Goal: Check status: Check status

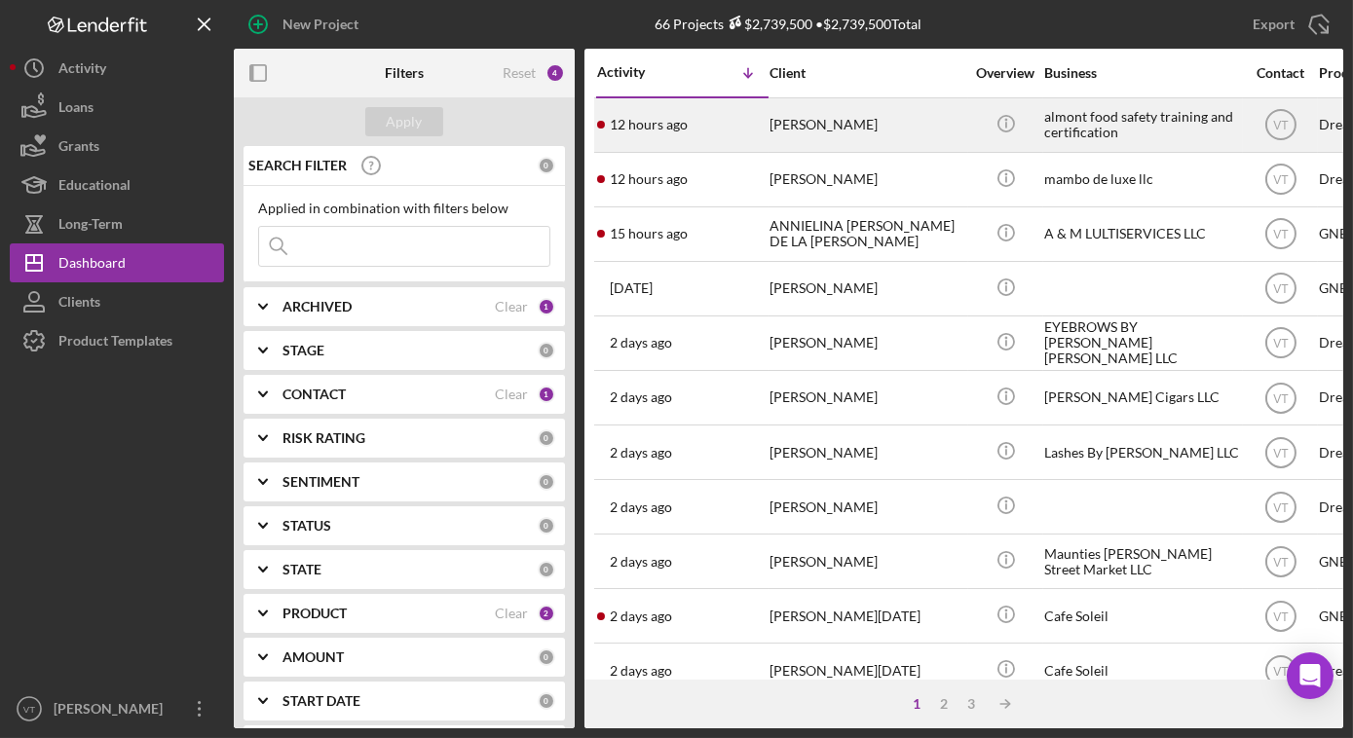
click at [897, 126] on div "ALEXANDER MONTERO" at bounding box center [866, 125] width 195 height 52
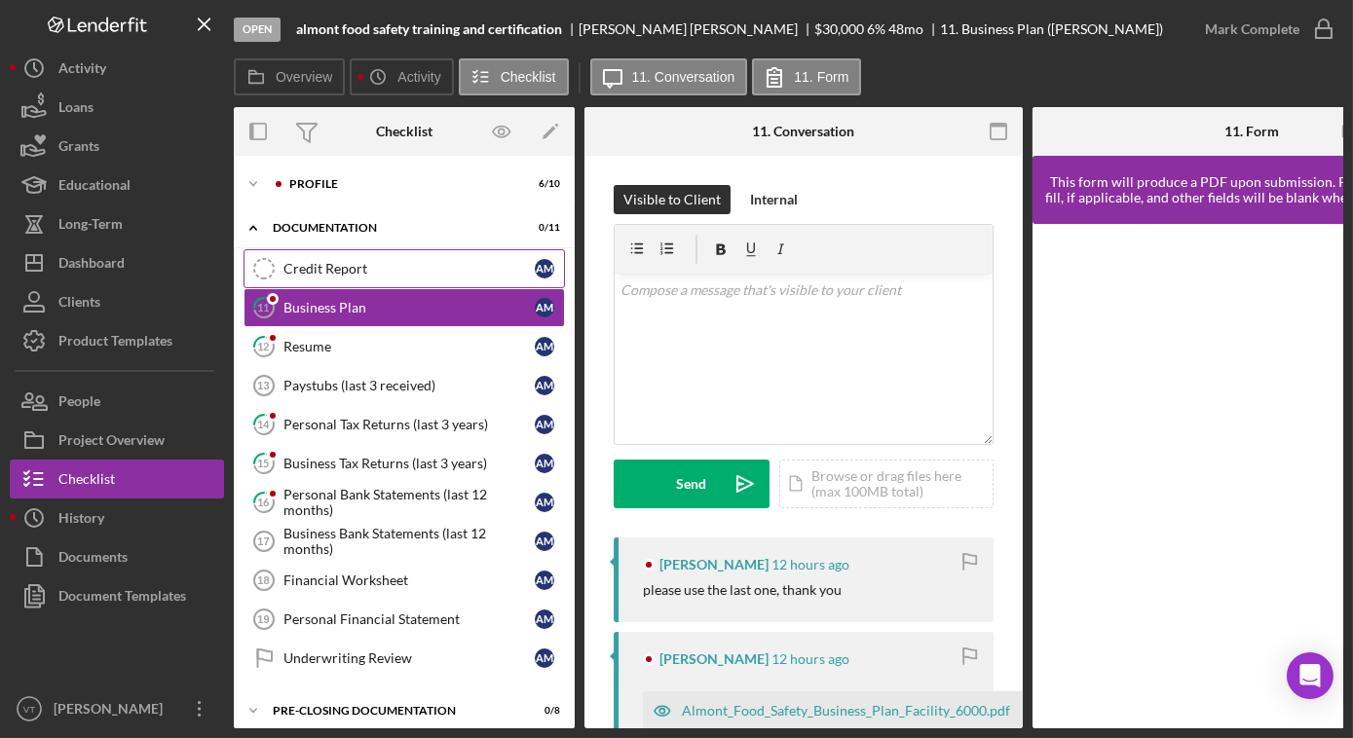
click at [322, 265] on div "Credit Report" at bounding box center [408, 269] width 251 height 16
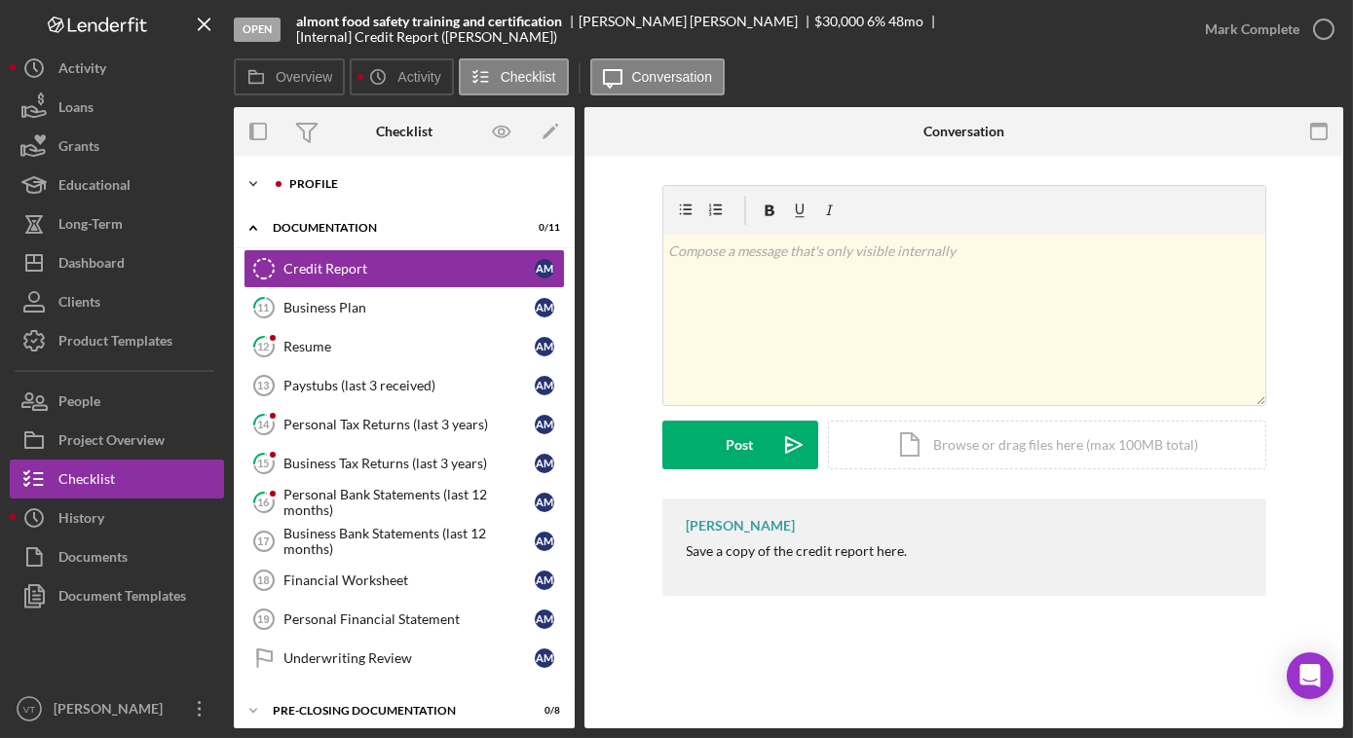
click at [260, 182] on icon "Icon/Expander" at bounding box center [253, 184] width 39 height 39
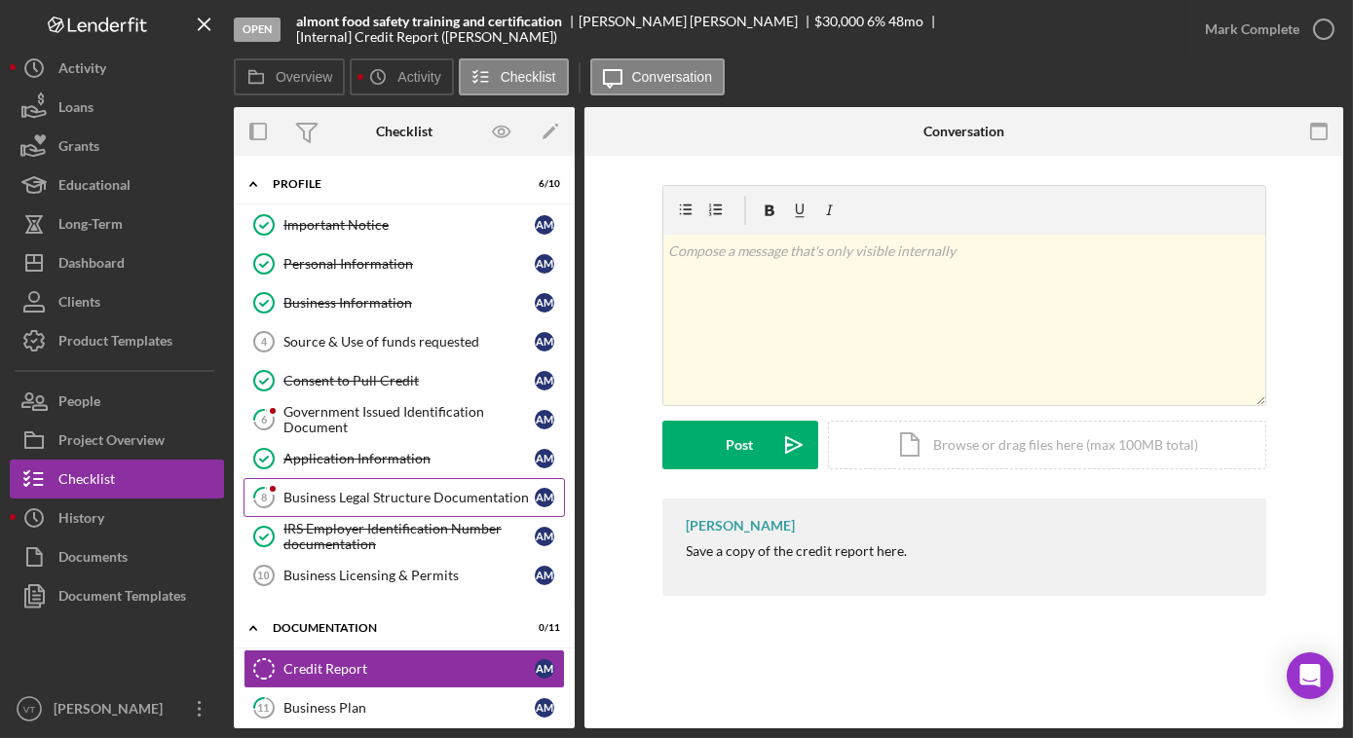
click at [316, 490] on div "Business Legal Structure Documentation" at bounding box center [408, 498] width 251 height 16
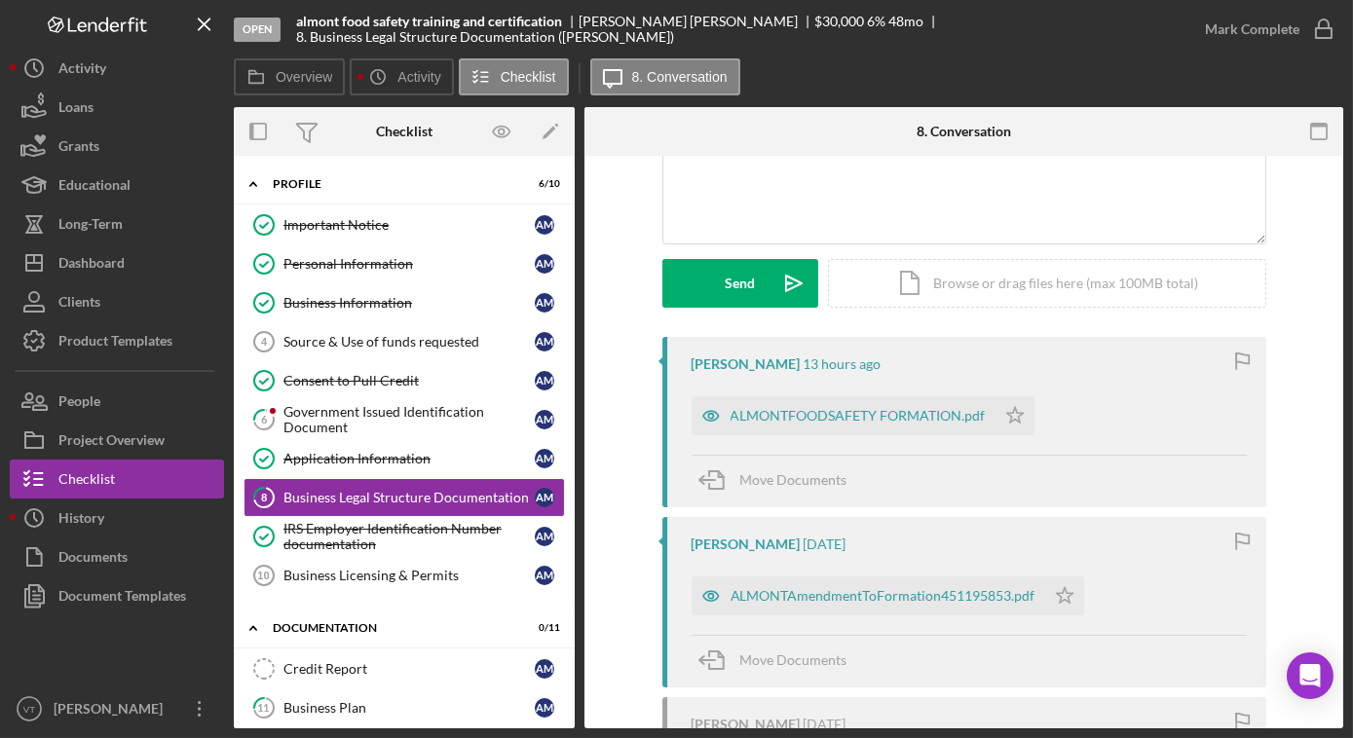
scroll to position [88, 0]
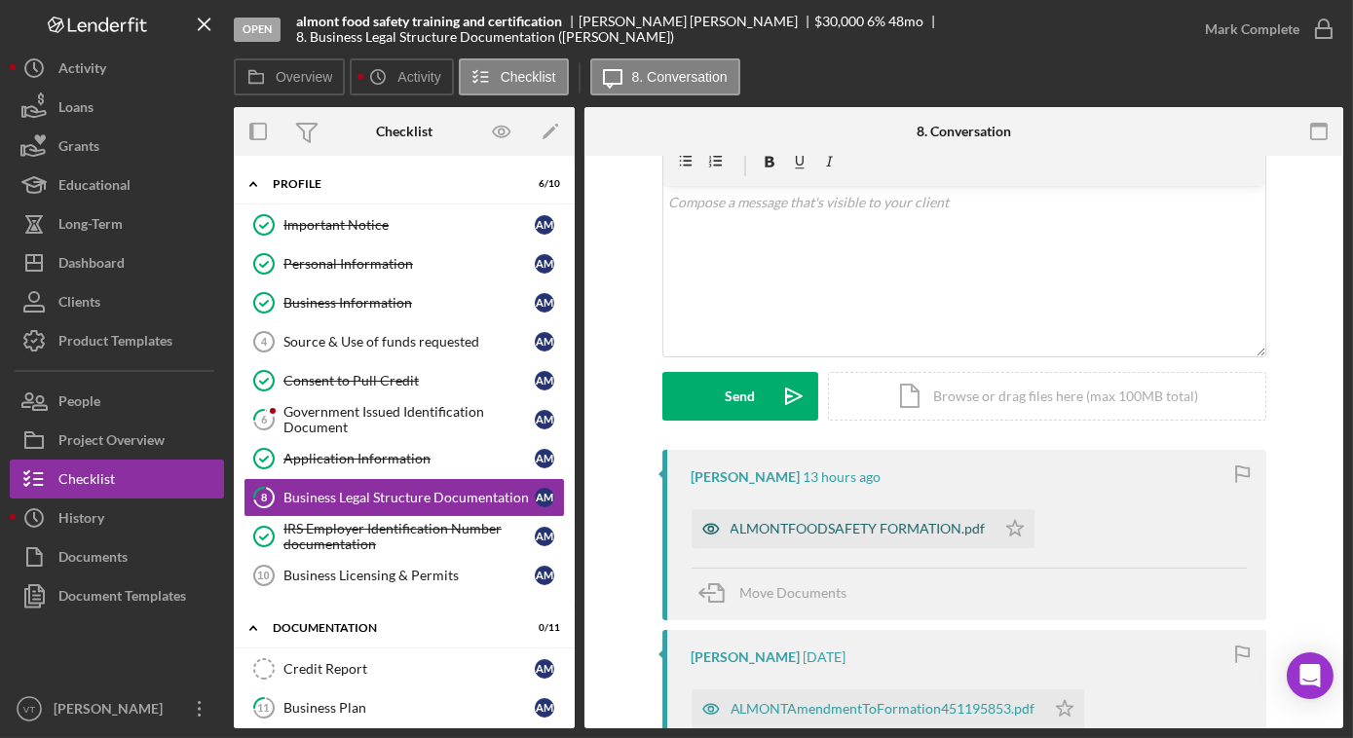
click at [749, 530] on div "ALMONTFOODSAFETY FORMATION.pdf" at bounding box center [857, 529] width 255 height 16
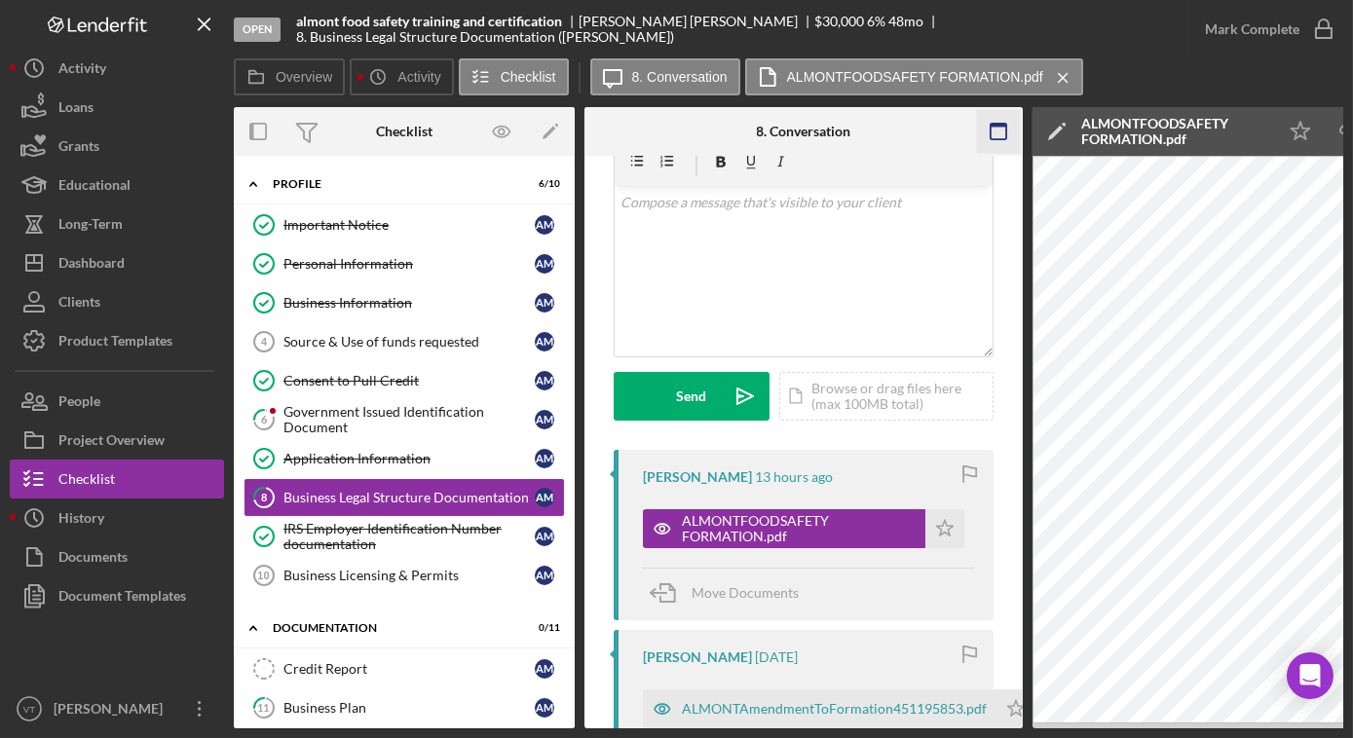
click at [999, 129] on icon "button" at bounding box center [999, 132] width 44 height 44
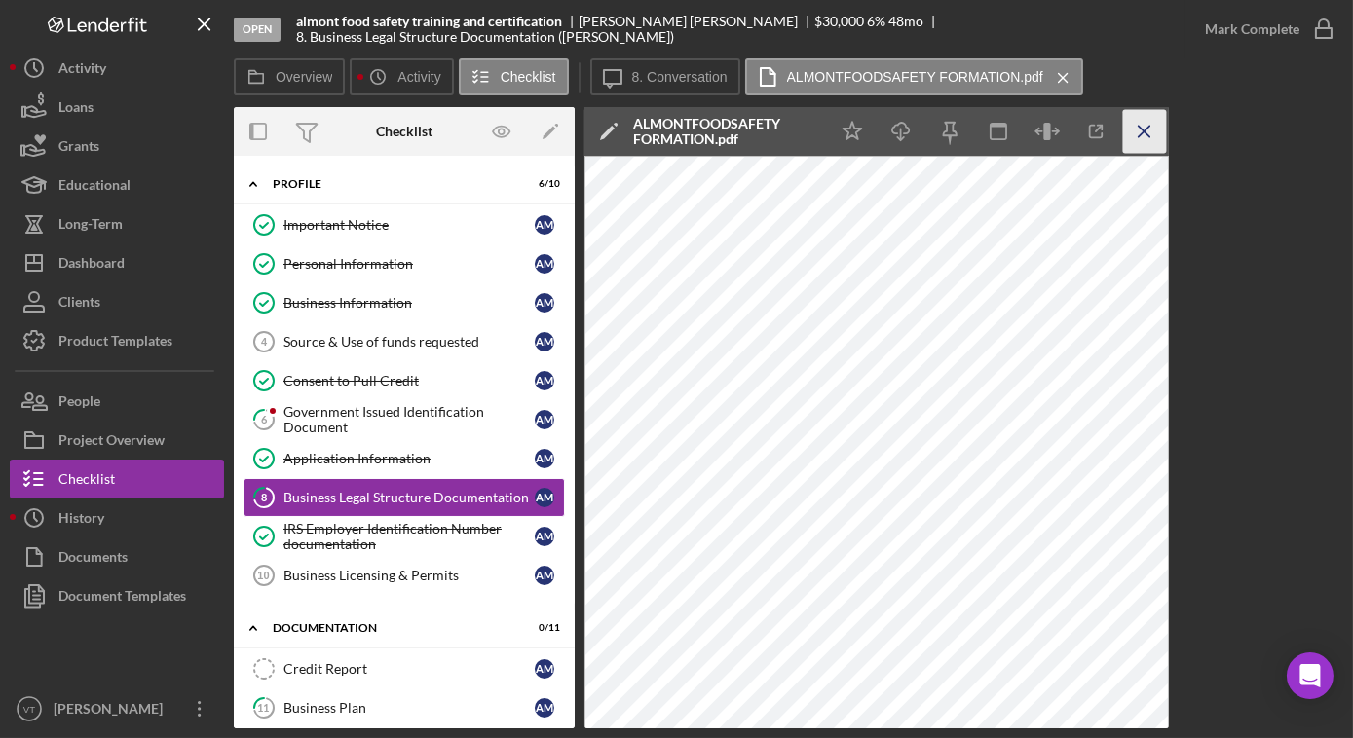
click at [1145, 130] on icon "Icon/Menu Close" at bounding box center [1145, 132] width 44 height 44
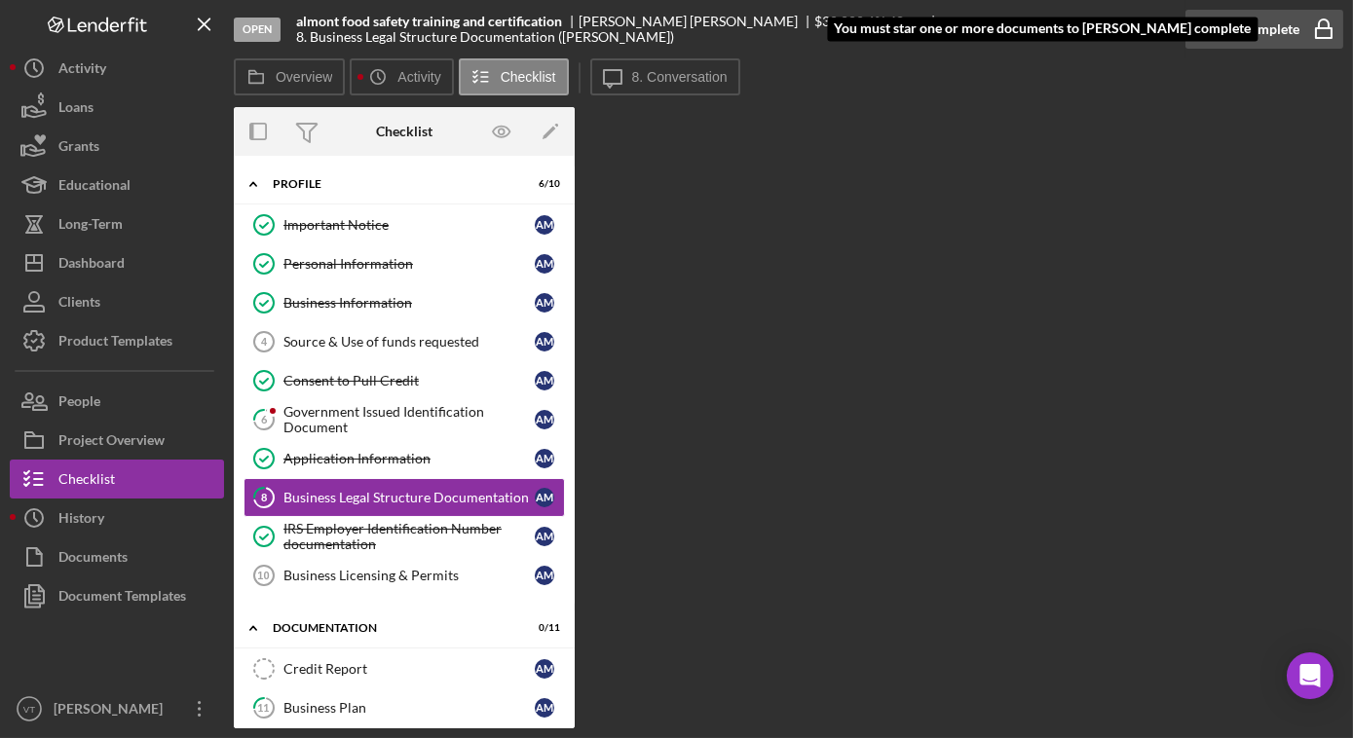
click at [1232, 35] on div "Mark Complete" at bounding box center [1252, 29] width 94 height 39
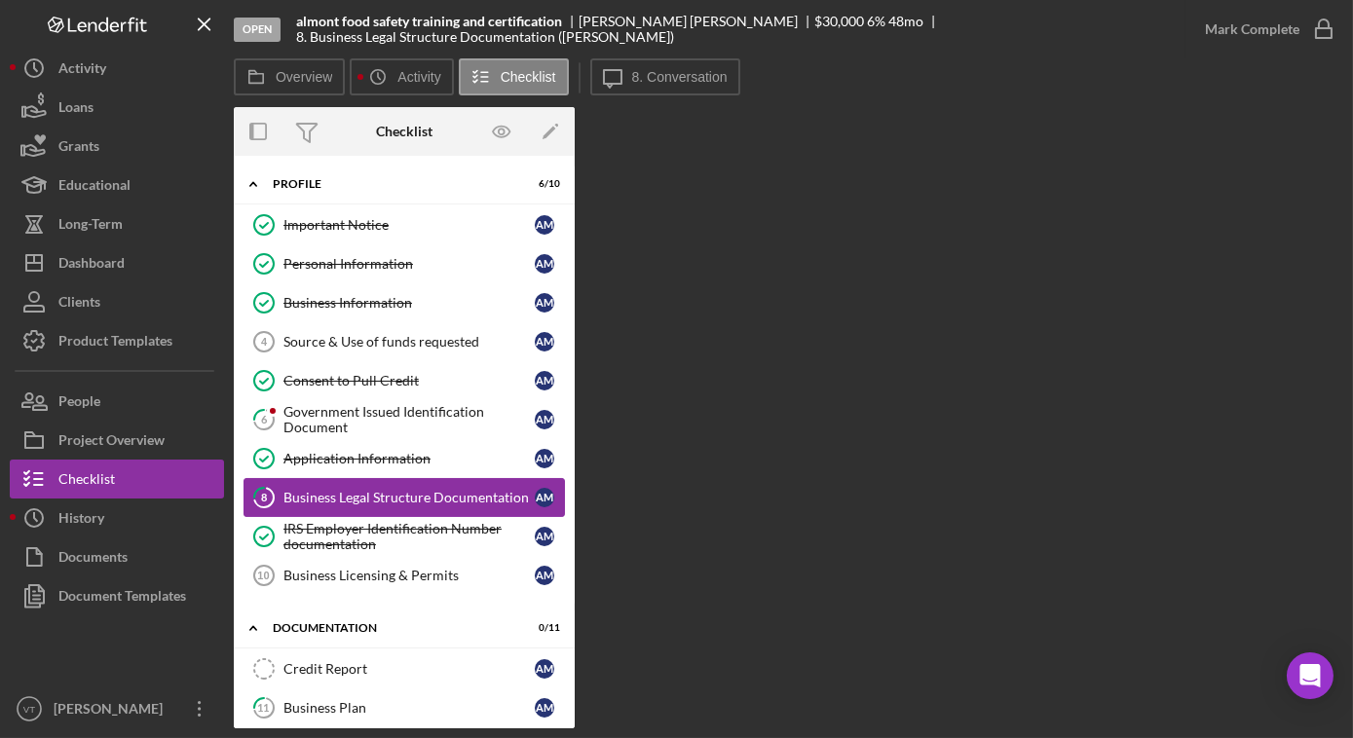
click at [417, 494] on div "Business Legal Structure Documentation" at bounding box center [408, 498] width 251 height 16
click at [398, 478] on link "8 Business Legal Structure Documentation A M" at bounding box center [403, 497] width 321 height 39
click at [348, 412] on div "Government Issued Identification Document" at bounding box center [408, 419] width 251 height 31
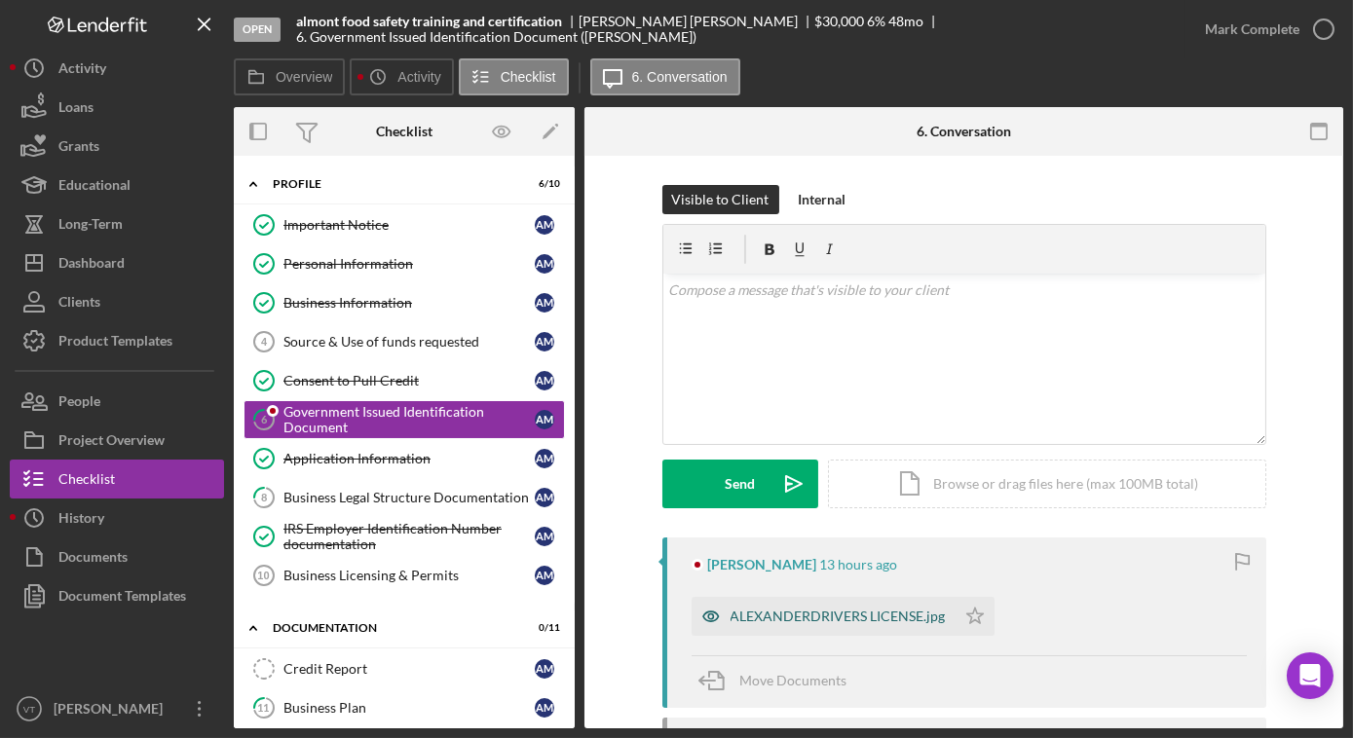
click at [758, 624] on div "ALEXANDERDRIVERS LICENSE.jpg" at bounding box center [823, 616] width 264 height 39
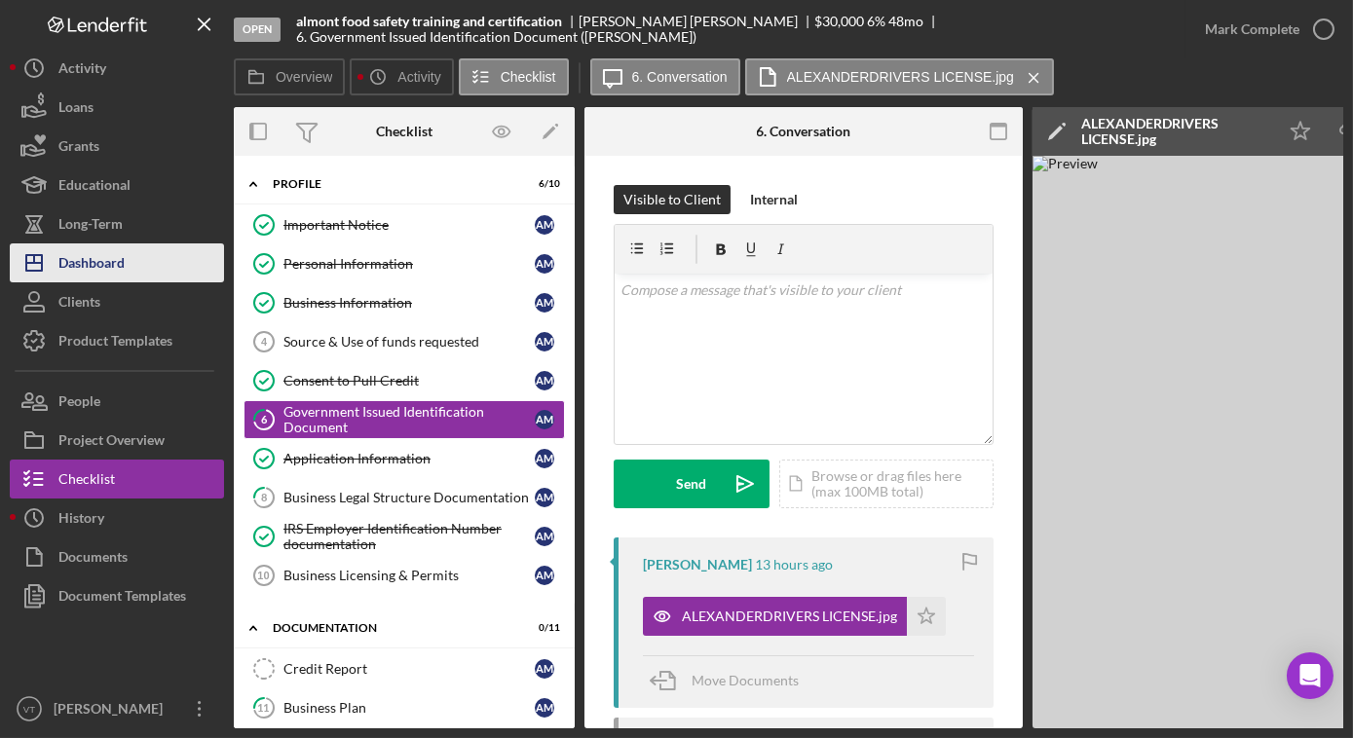
click at [158, 271] on button "Icon/Dashboard Dashboard" at bounding box center [117, 262] width 214 height 39
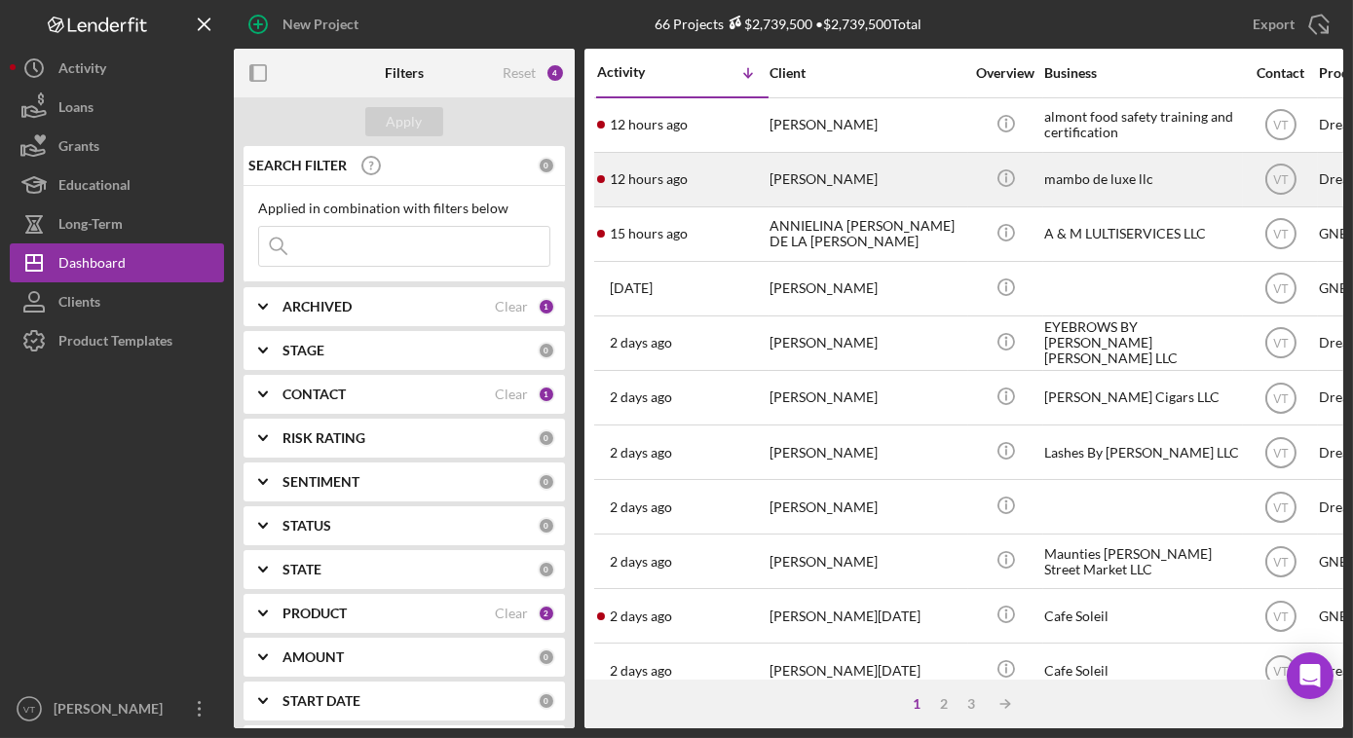
click at [710, 187] on div "12 hours ago Claudio Jimenez" at bounding box center [682, 180] width 170 height 52
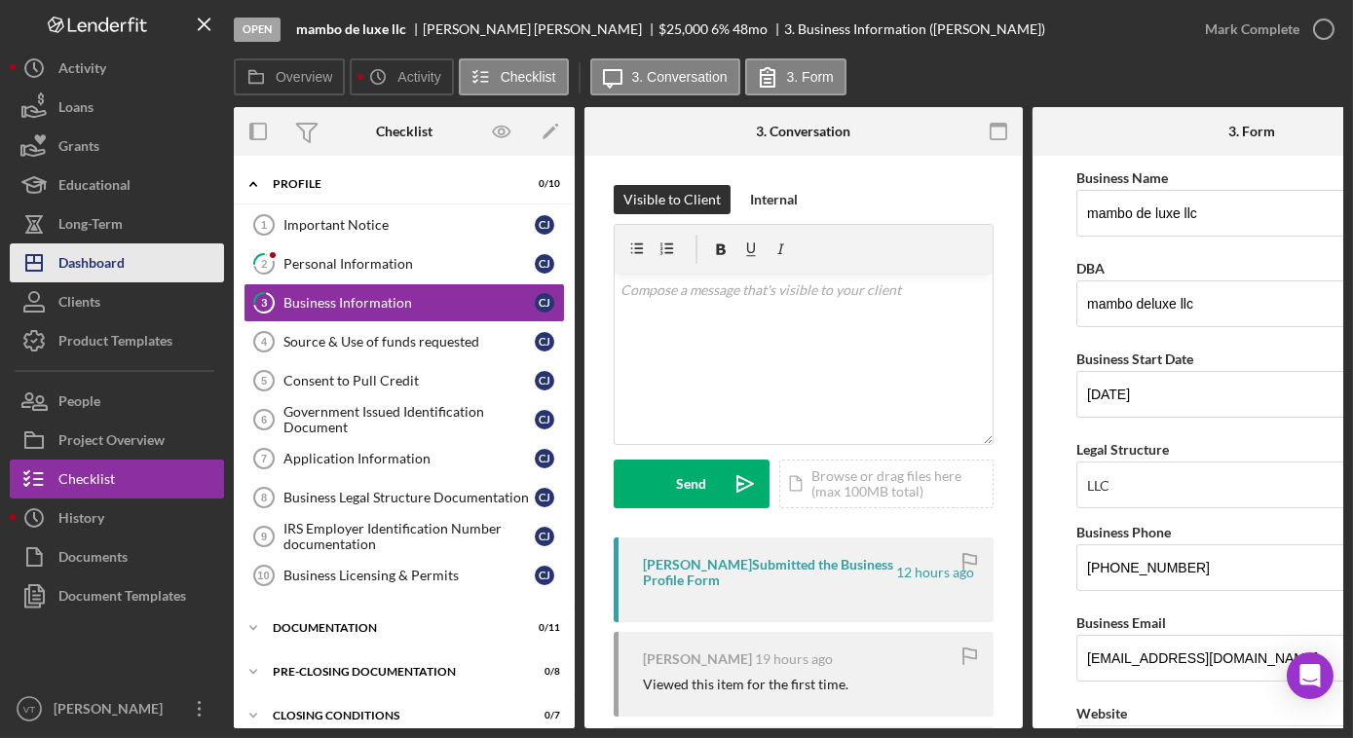
click at [117, 271] on div "Dashboard" at bounding box center [91, 265] width 66 height 44
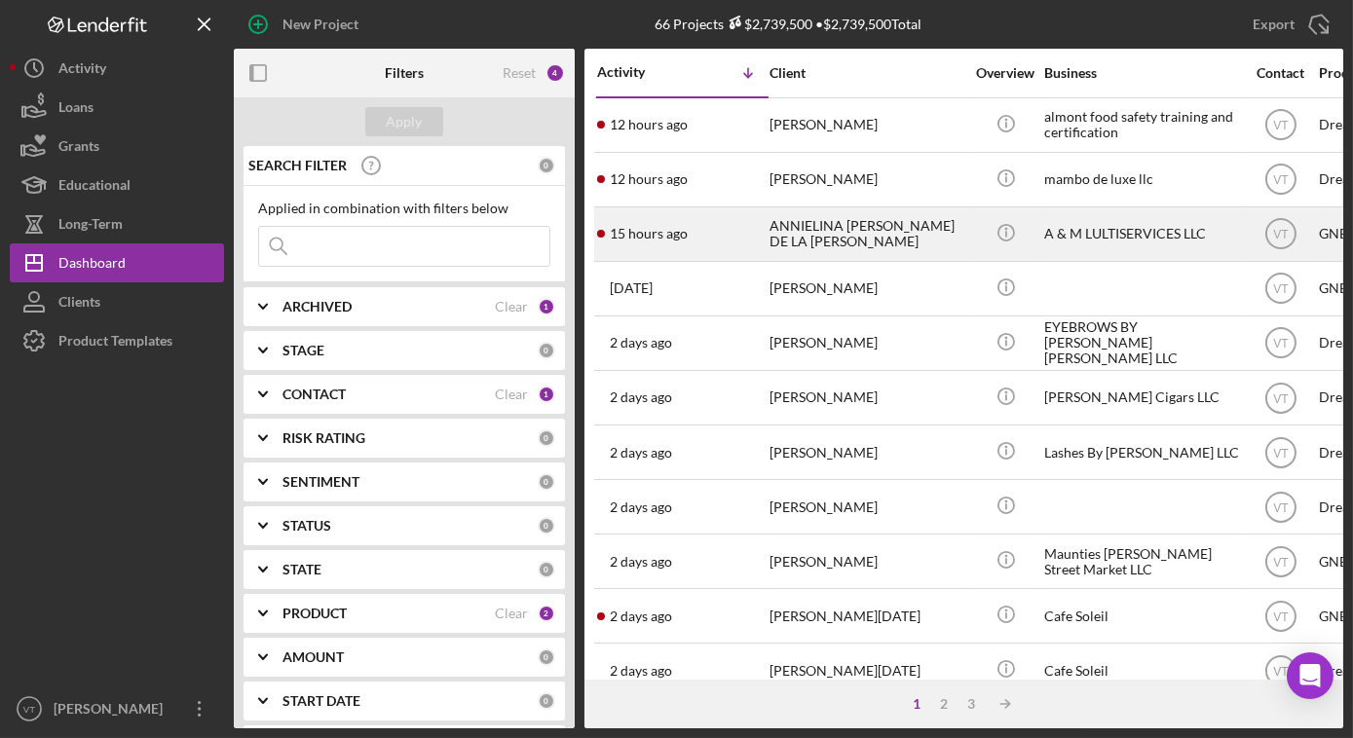
click at [706, 223] on div "15 hours ago ANNIELINA GONZALEZ DE LA ROSA" at bounding box center [682, 234] width 170 height 52
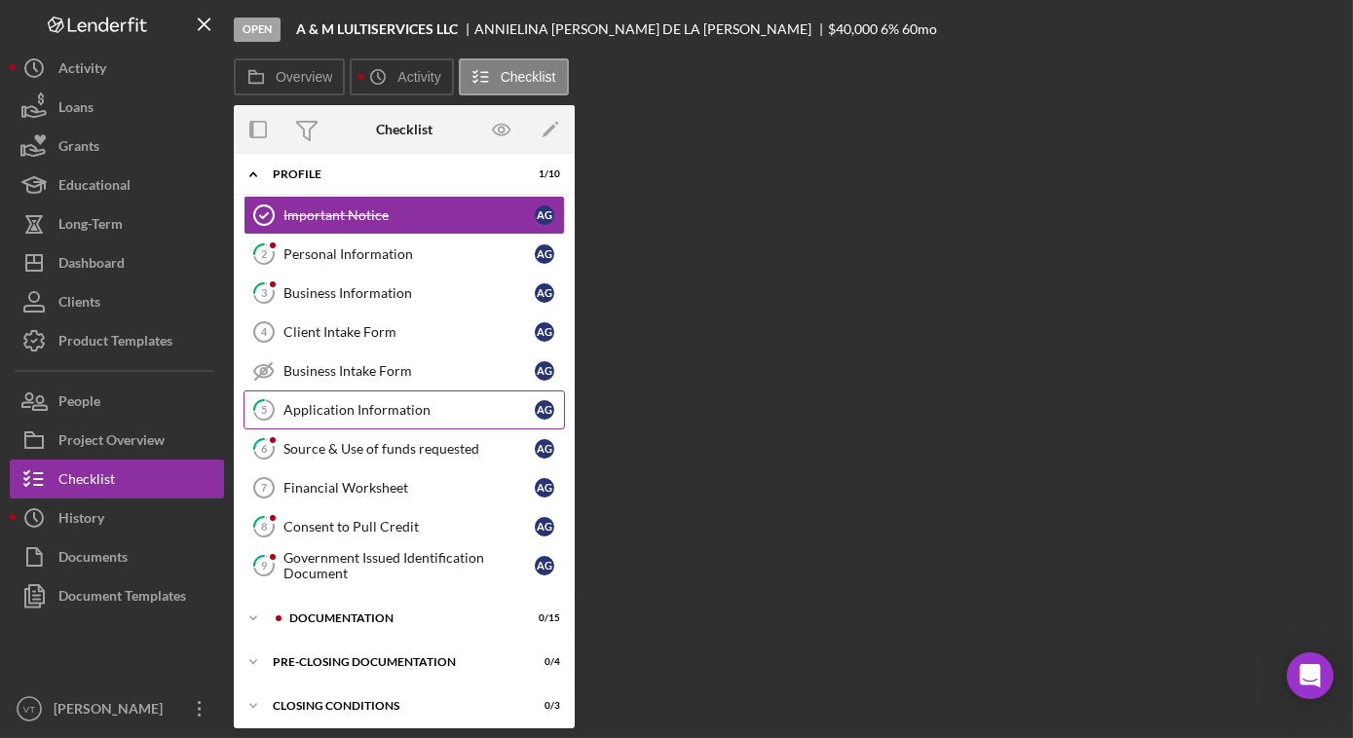
scroll to position [9, 0]
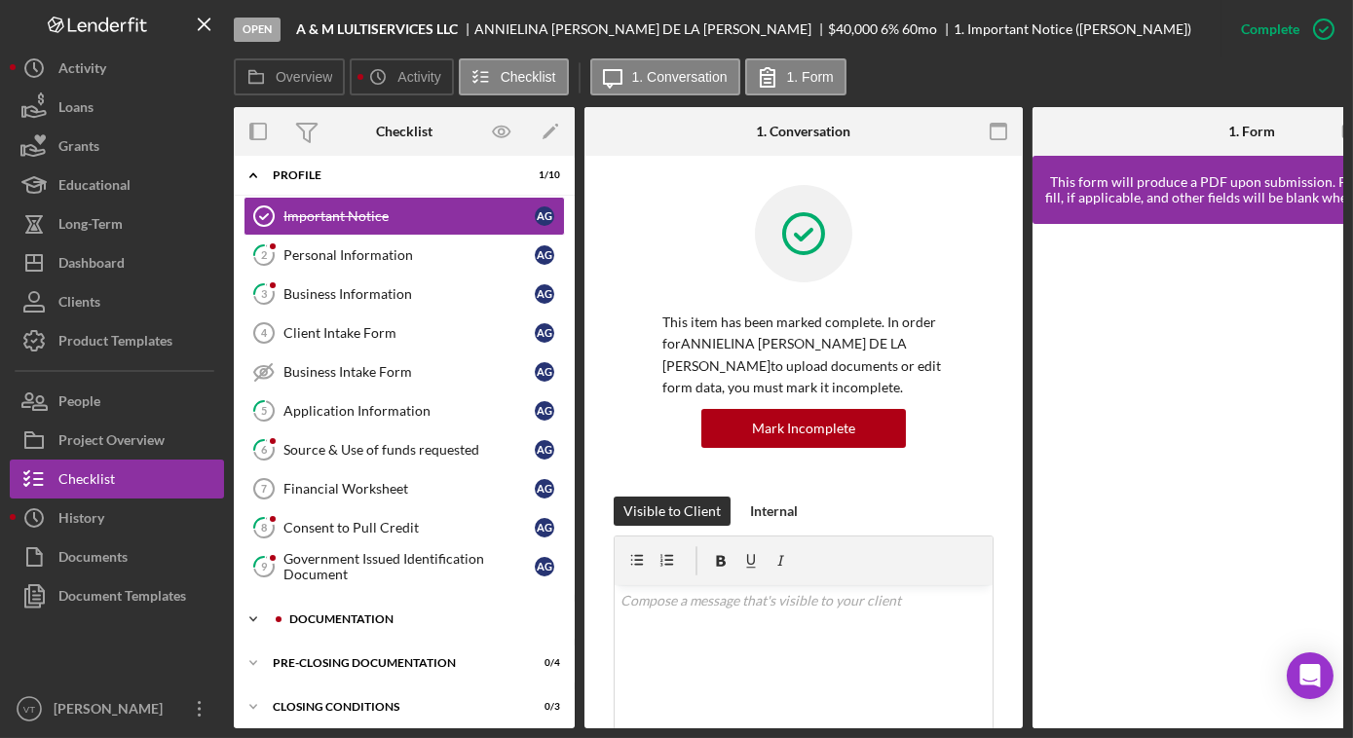
click at [261, 609] on icon "Icon/Expander" at bounding box center [253, 619] width 39 height 39
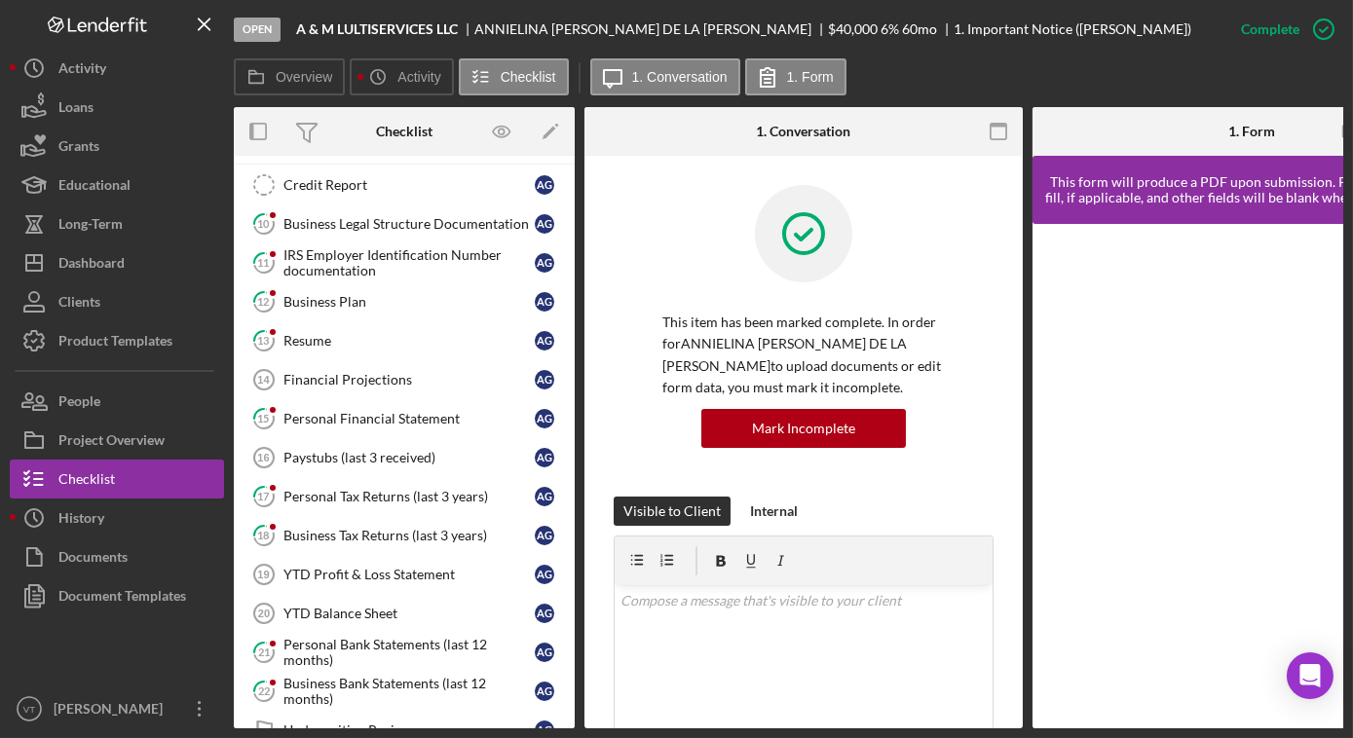
scroll to position [539, 0]
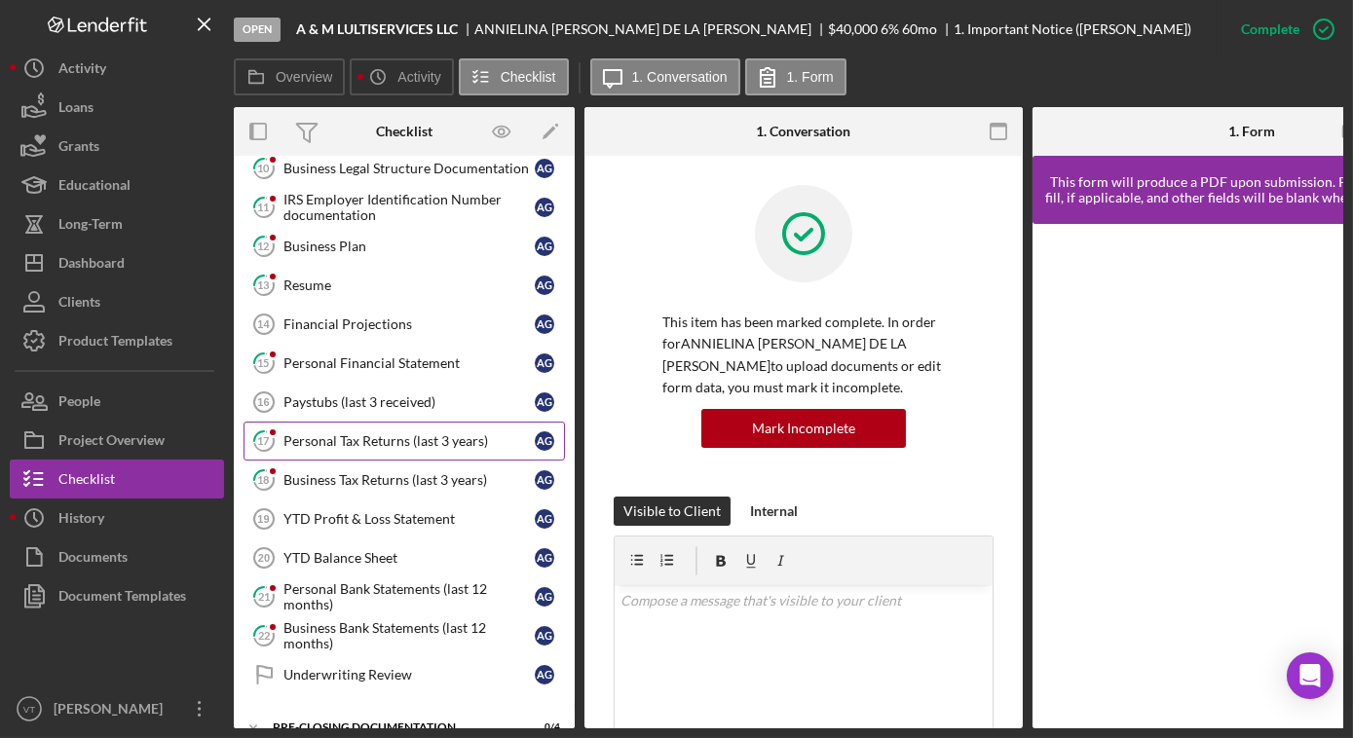
click at [349, 433] on div "Personal Tax Returns (last 3 years)" at bounding box center [408, 441] width 251 height 16
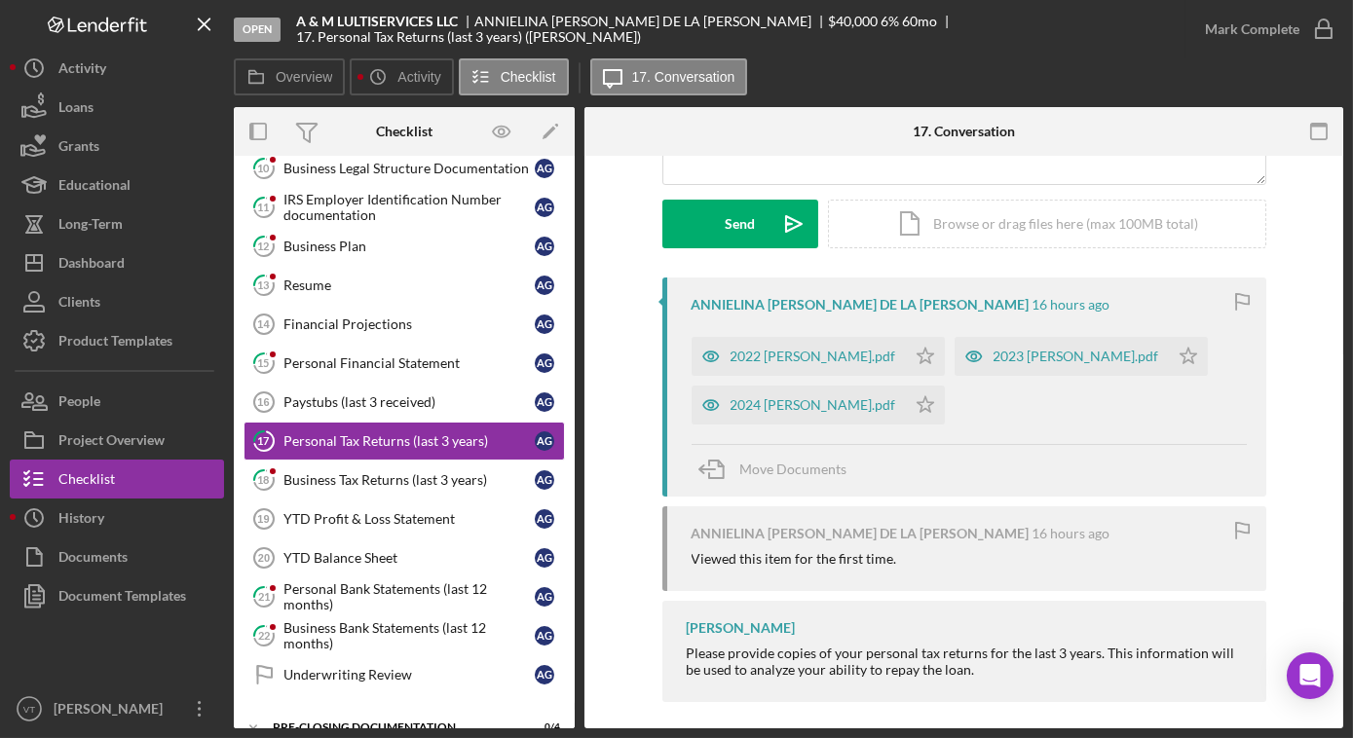
scroll to position [319, 0]
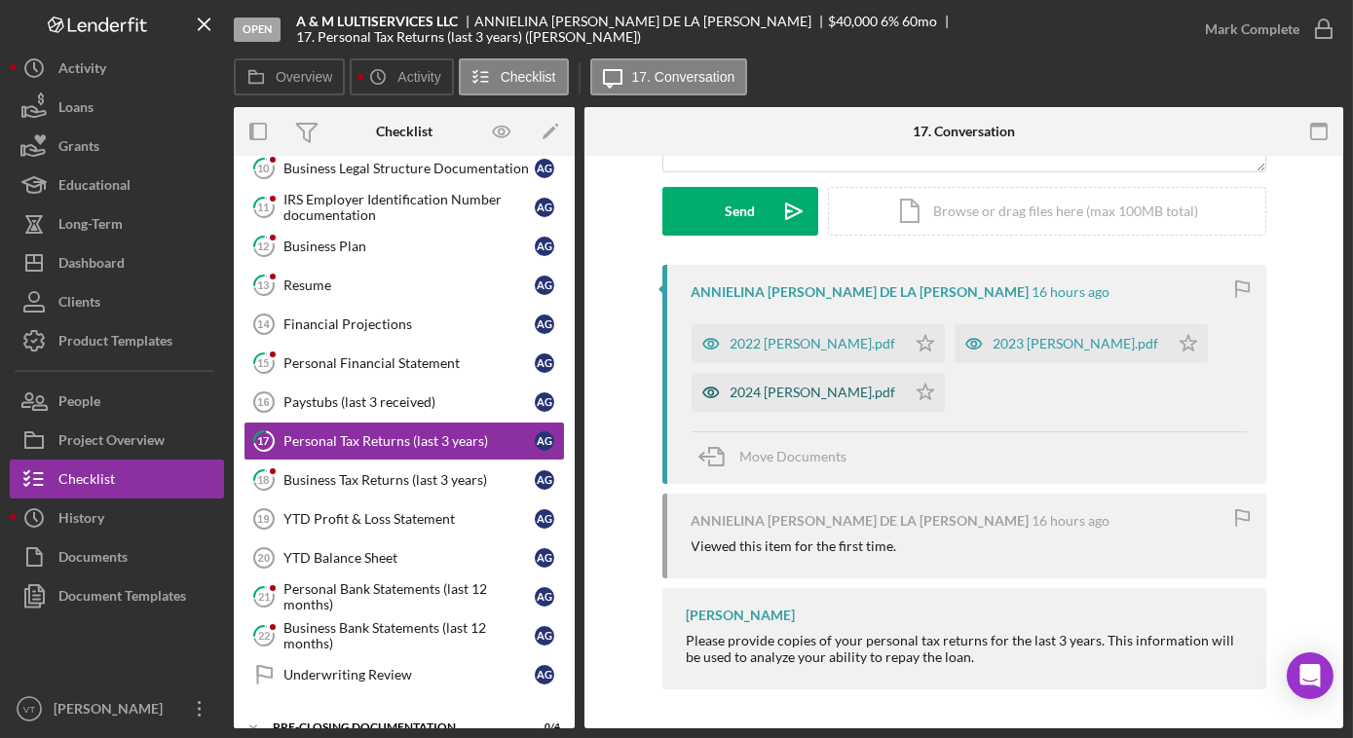
click at [771, 381] on div "2024 [PERSON_NAME].pdf" at bounding box center [798, 392] width 214 height 39
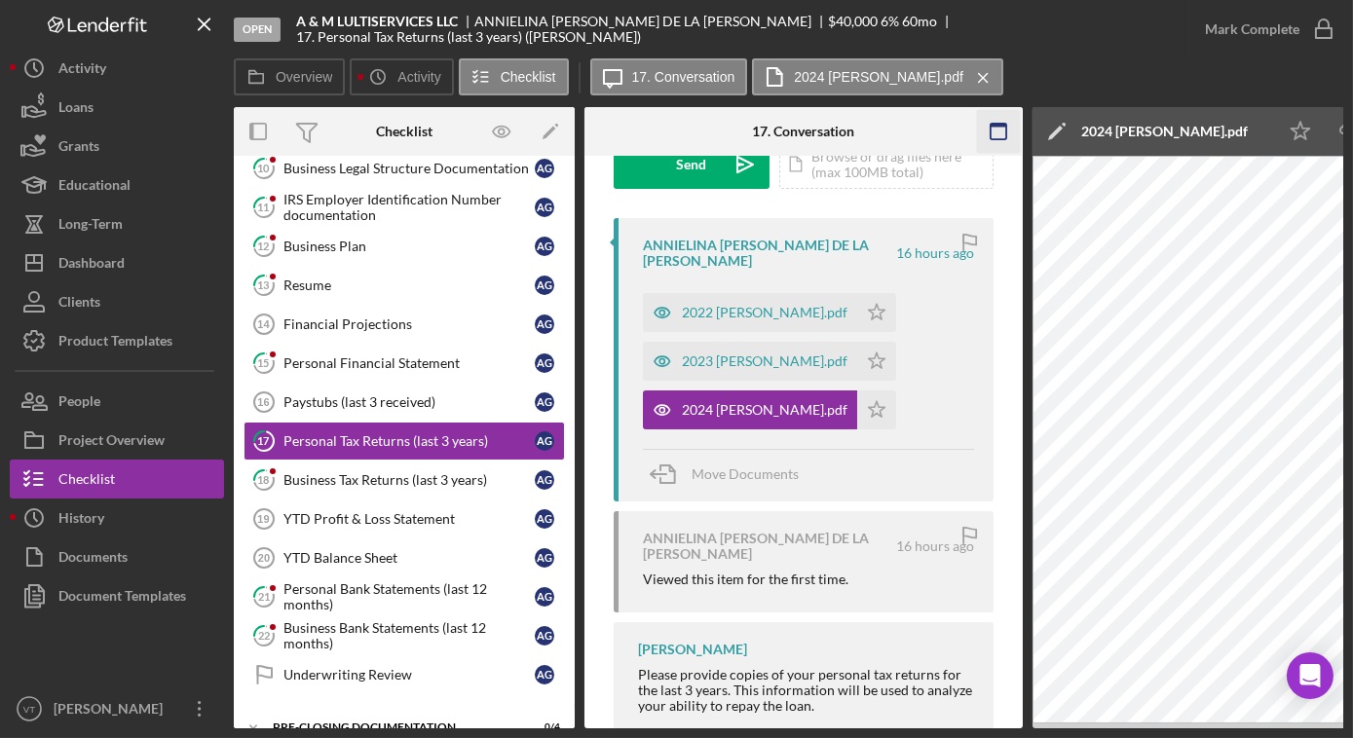
click at [988, 132] on icon "button" at bounding box center [999, 132] width 44 height 44
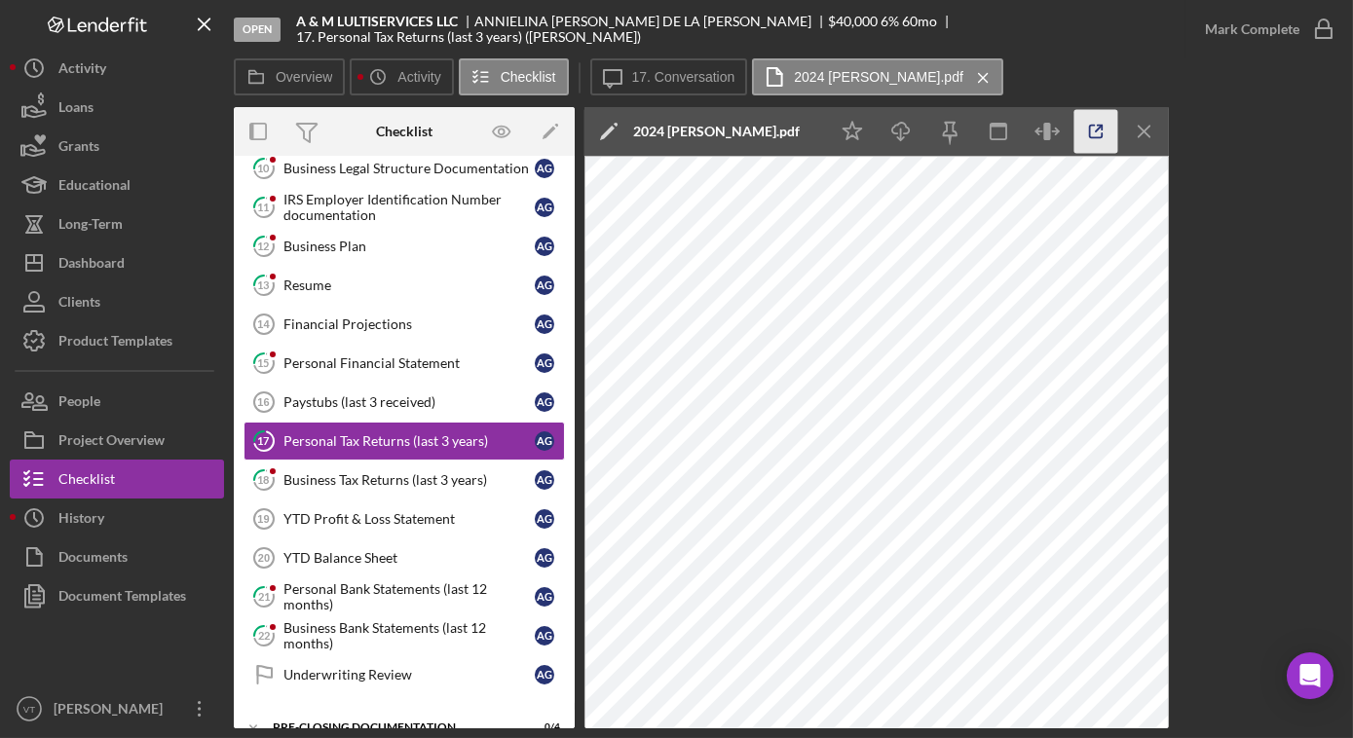
click at [1098, 131] on icon "button" at bounding box center [1096, 132] width 44 height 44
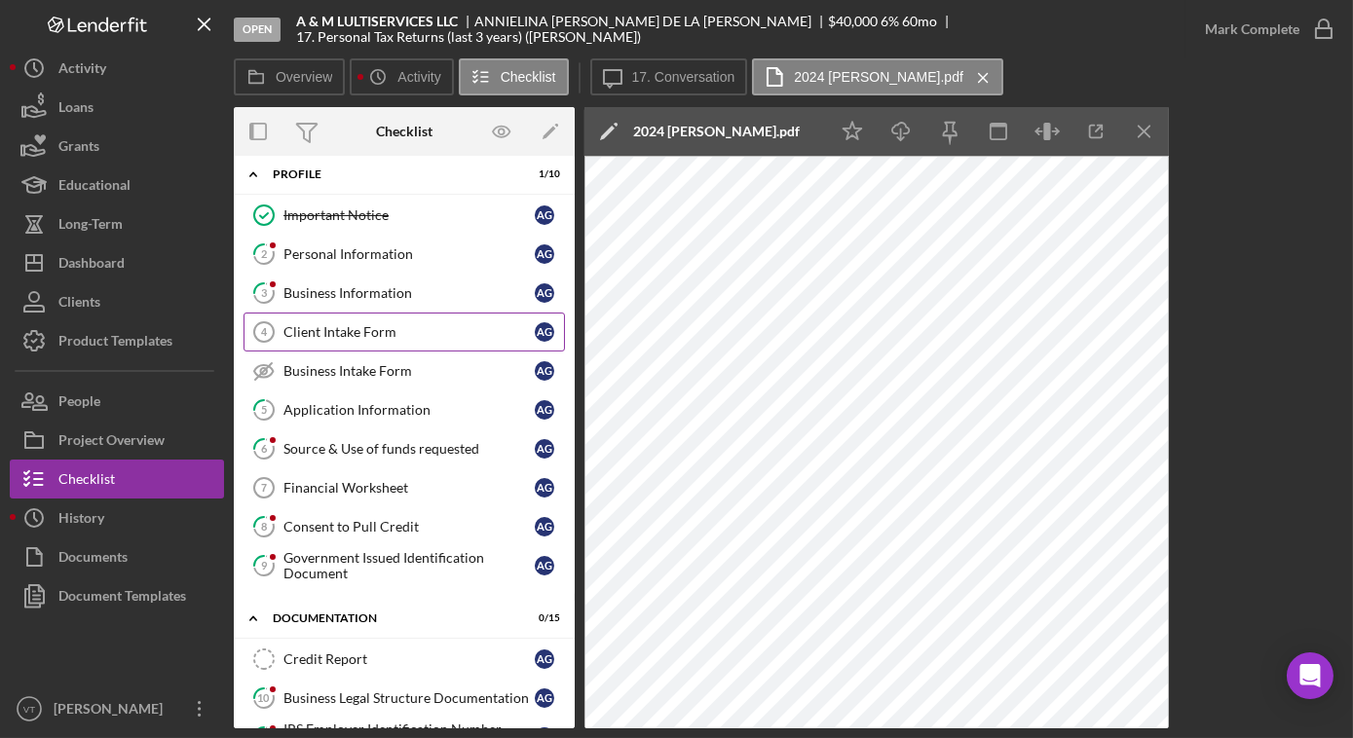
scroll to position [9, 0]
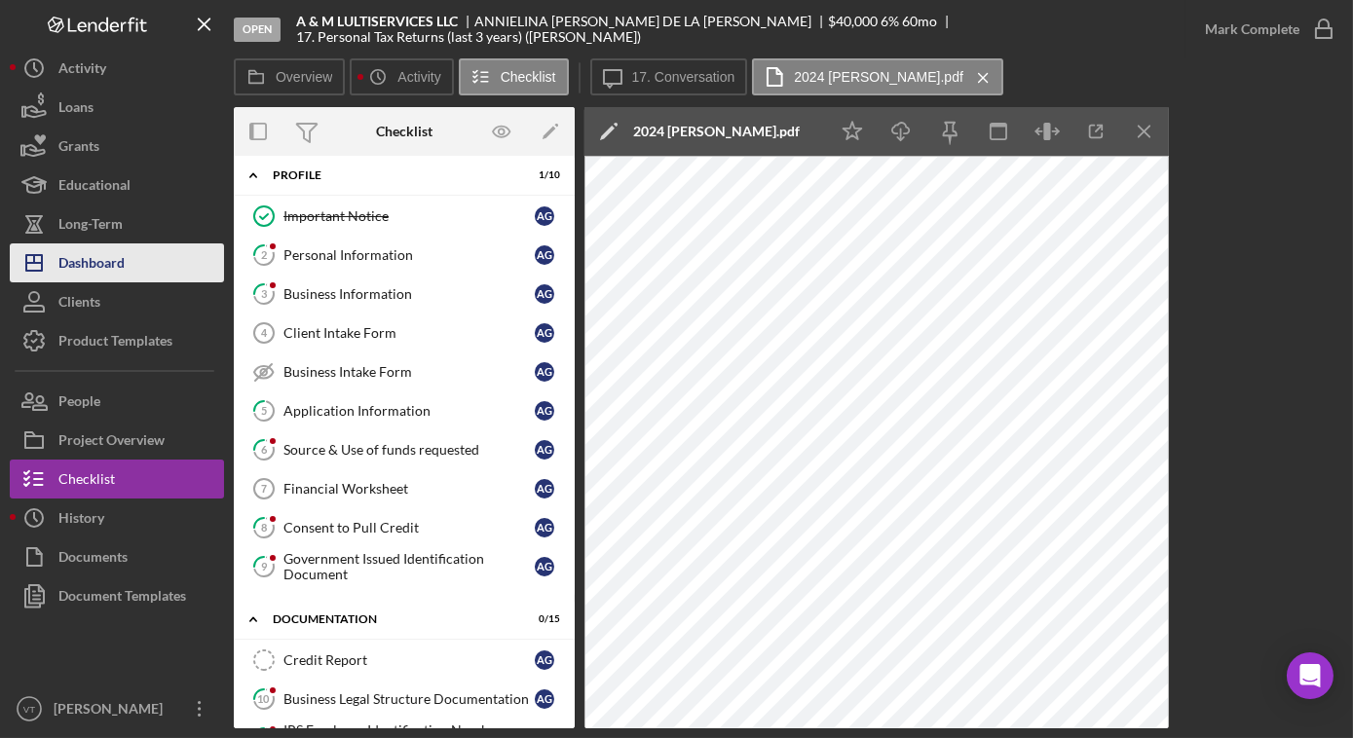
click at [169, 260] on button "Icon/Dashboard Dashboard" at bounding box center [117, 262] width 214 height 39
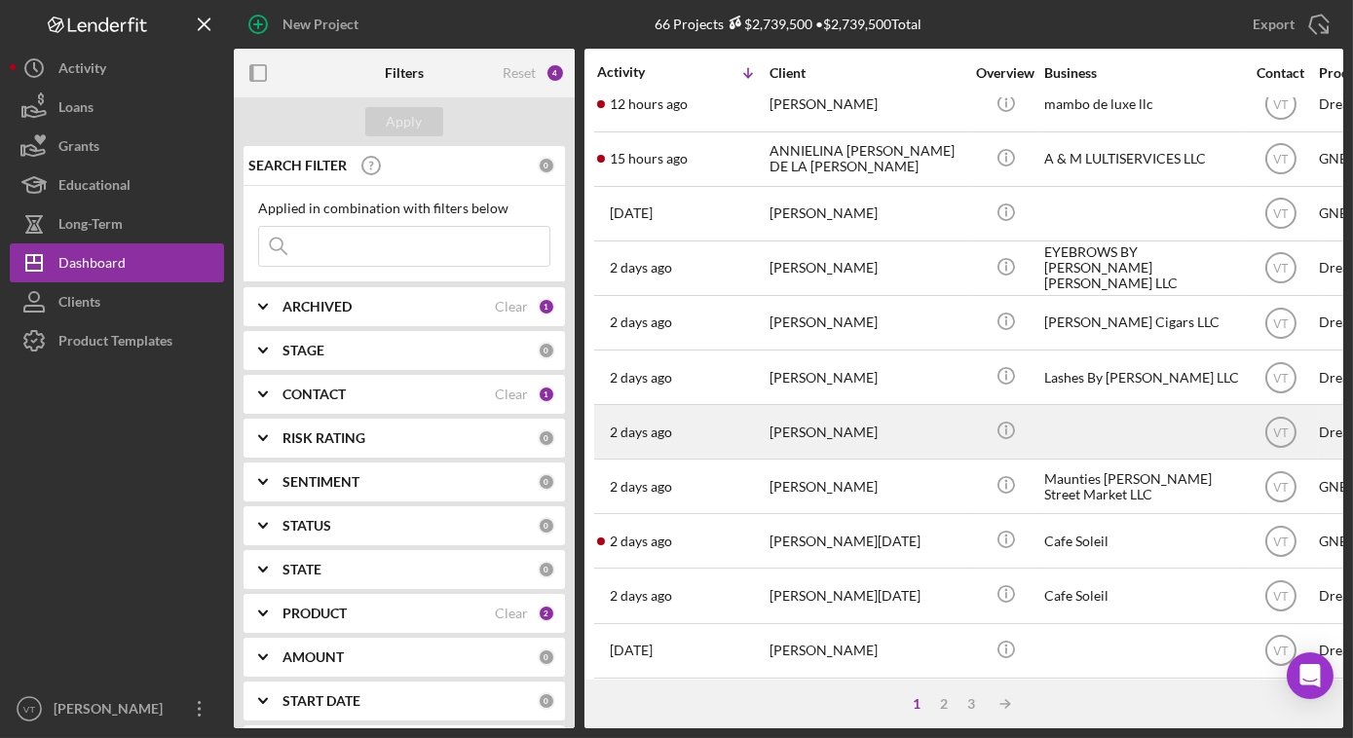
scroll to position [176, 0]
